Goal: Navigation & Orientation: Find specific page/section

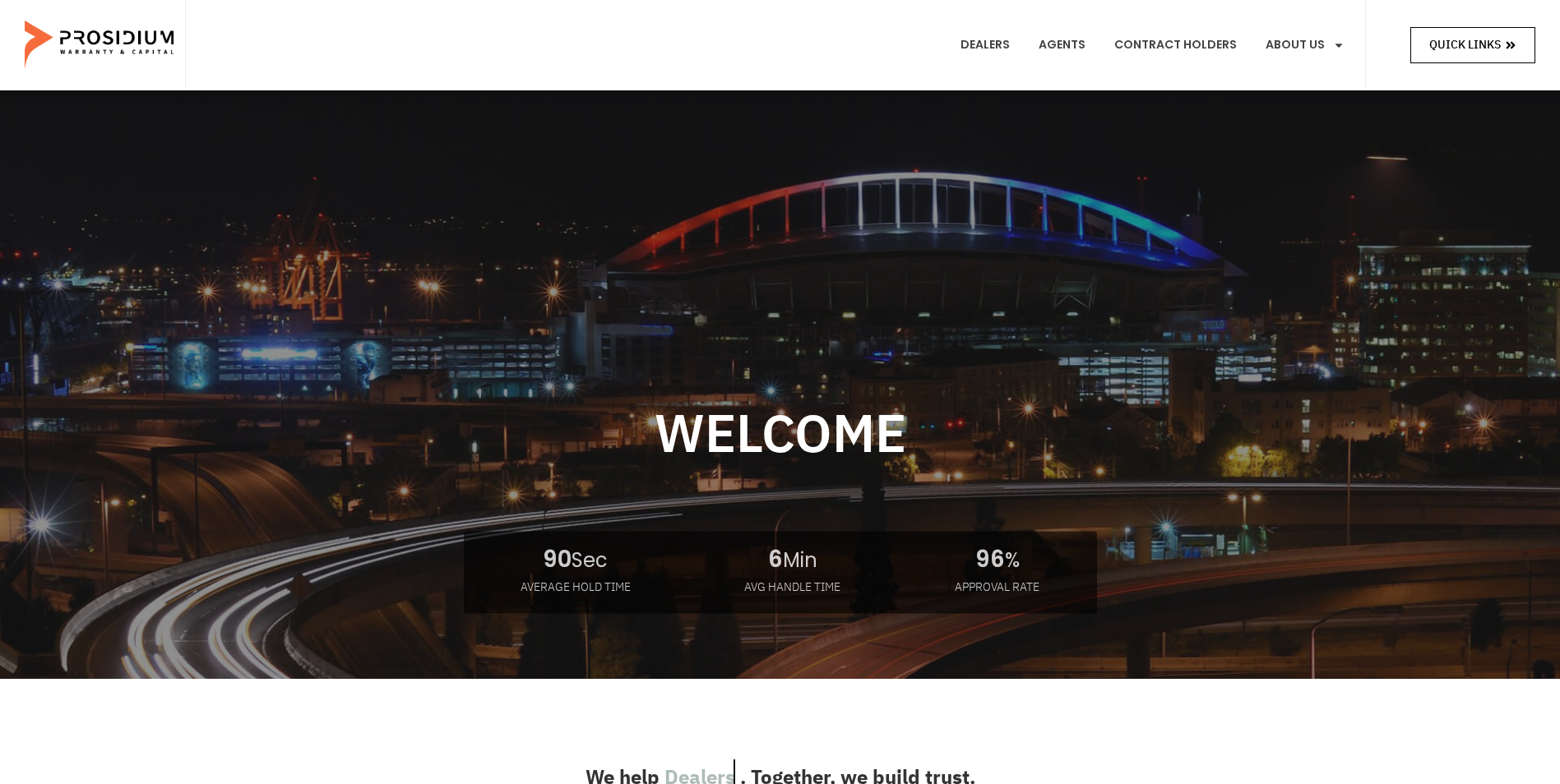
click at [1455, 41] on span "Quick Links" at bounding box center [1465, 44] width 72 height 21
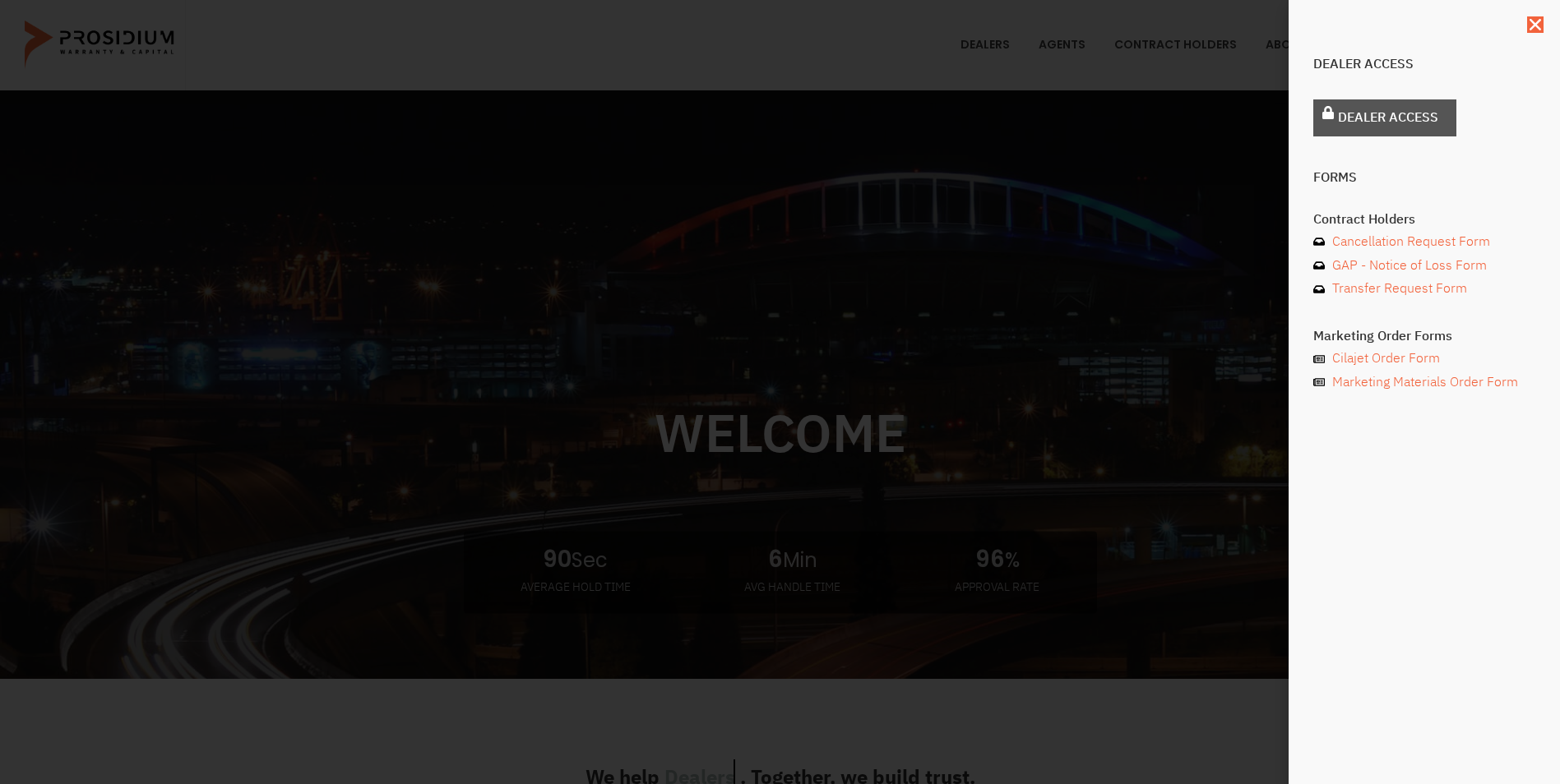
click at [1332, 118] on icon at bounding box center [1328, 112] width 12 height 14
click at [1374, 117] on span "Dealer Access" at bounding box center [1388, 118] width 101 height 24
click at [1358, 130] on link "Dealer Access" at bounding box center [1385, 118] width 143 height 37
click at [1532, 15] on div "Dealer Access Dealer Access Forms Contract Holders Cancellation Request Form GA…" at bounding box center [1424, 392] width 271 height 784
click at [1531, 26] on icon "Close" at bounding box center [1536, 24] width 16 height 16
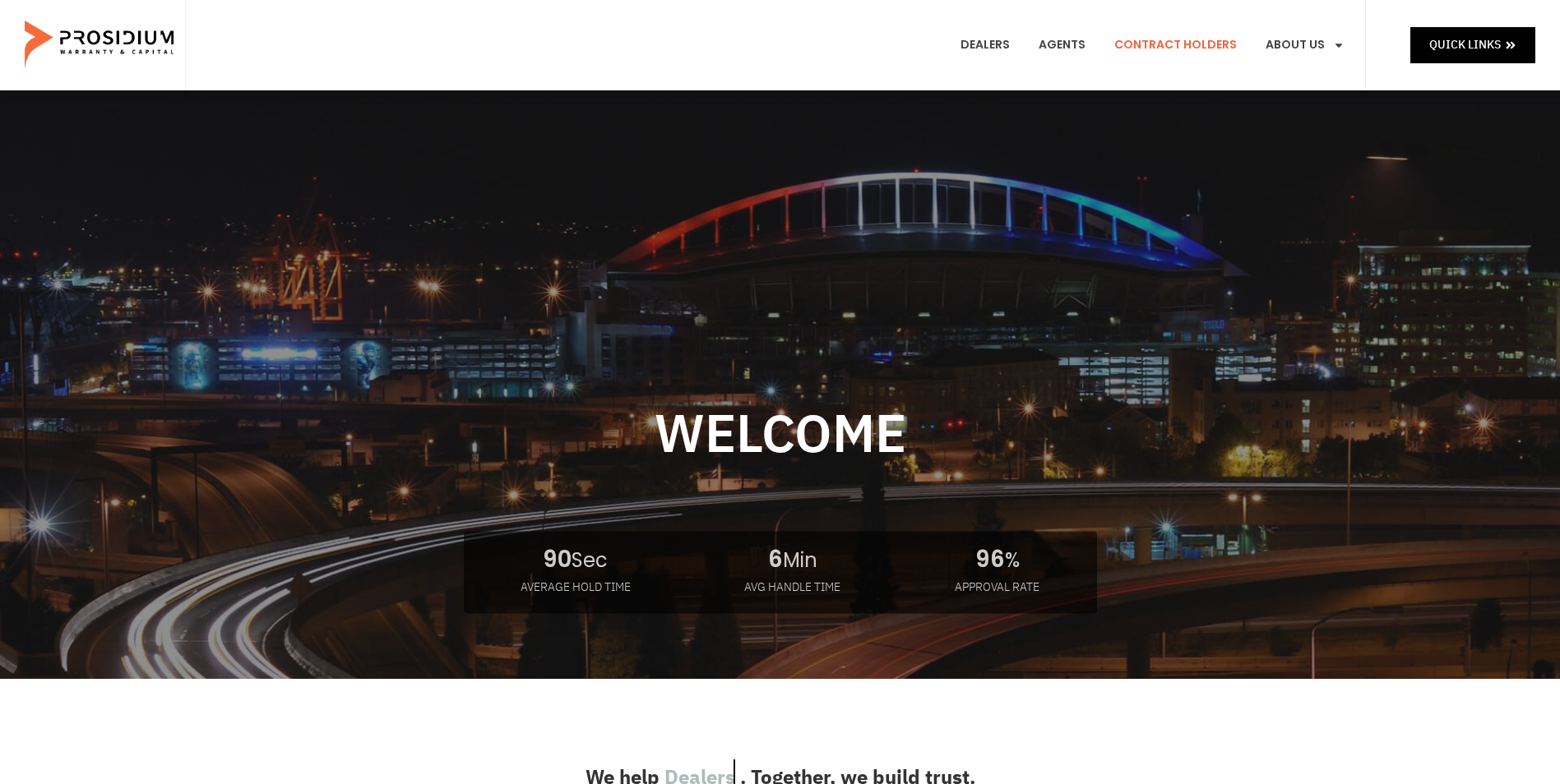
click at [1153, 45] on link "Contract Holders" at bounding box center [1176, 44] width 147 height 61
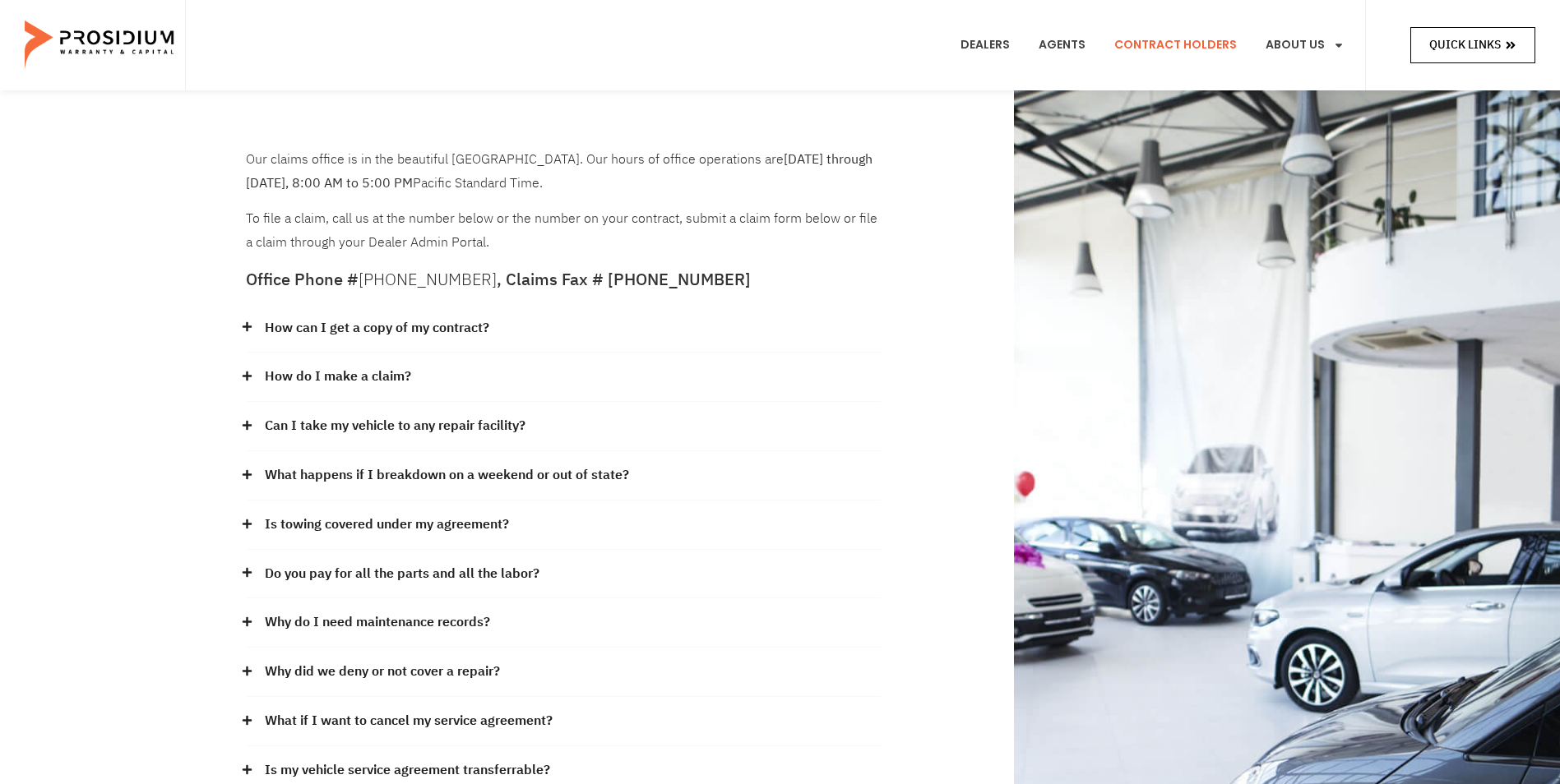
click at [1520, 41] on link "Quick Links" at bounding box center [1473, 44] width 125 height 35
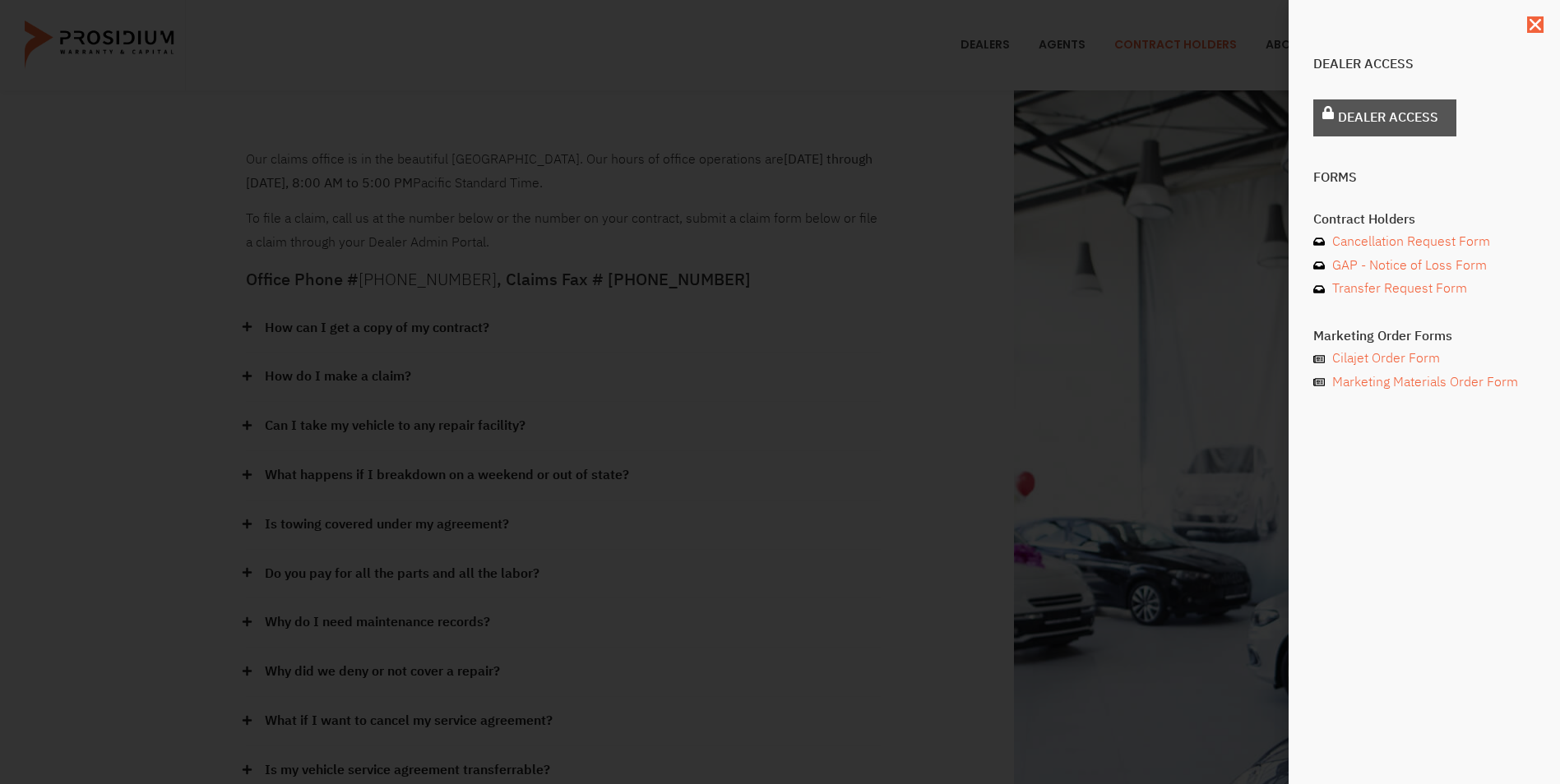
click at [1391, 129] on span "Dealer Access" at bounding box center [1388, 118] width 101 height 24
